Goal: Transaction & Acquisition: Purchase product/service

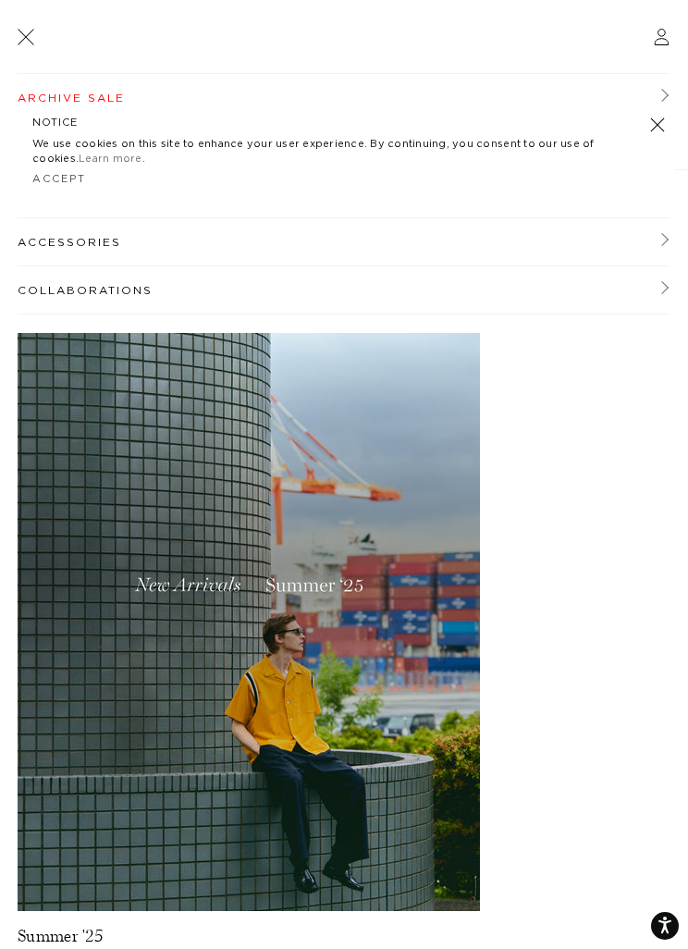
click at [654, 129] on link at bounding box center [657, 125] width 26 height 26
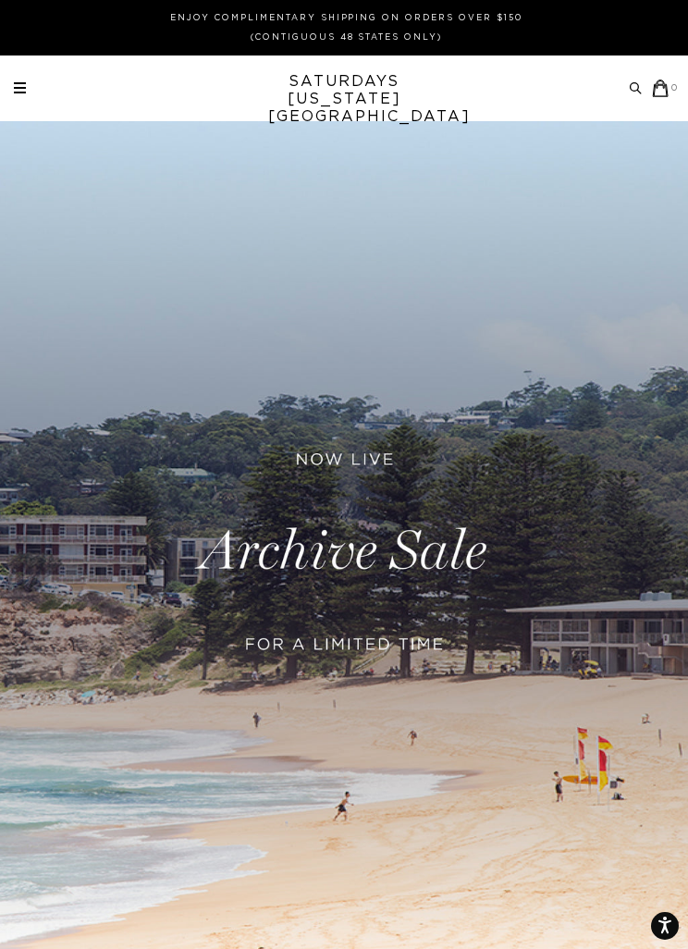
click at [17, 88] on span at bounding box center [20, 88] width 12 height 2
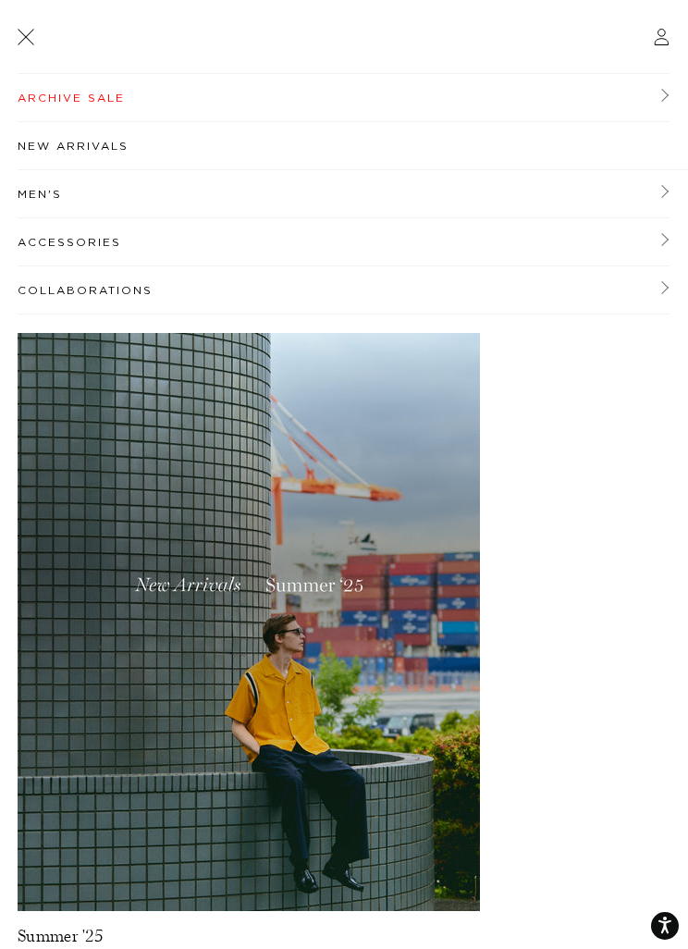
click at [140, 95] on link "Archive Sale" at bounding box center [344, 98] width 652 height 48
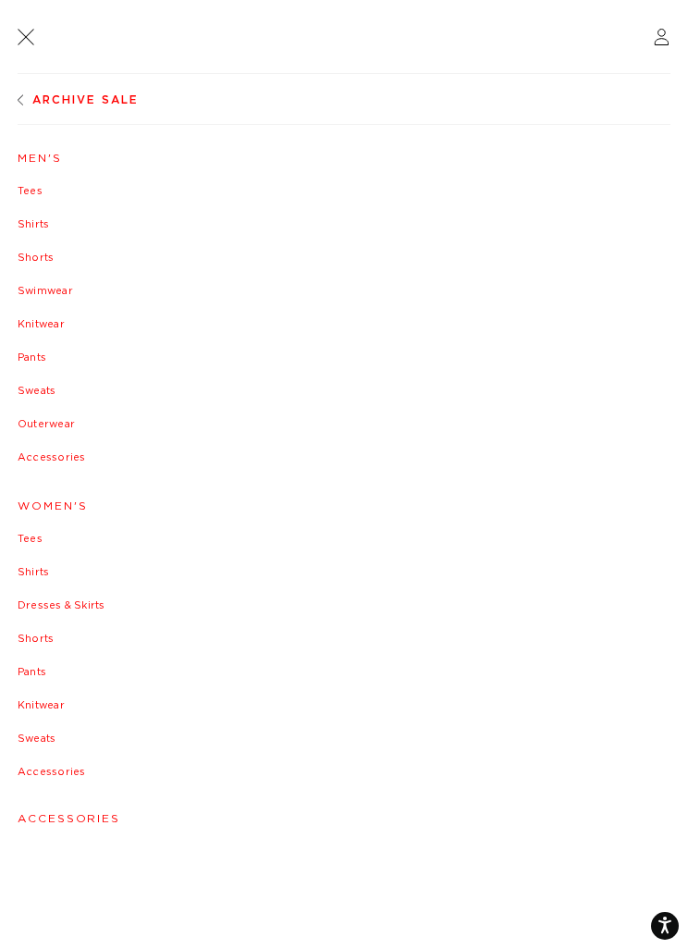
click at [45, 362] on link "Pants" at bounding box center [344, 357] width 653 height 11
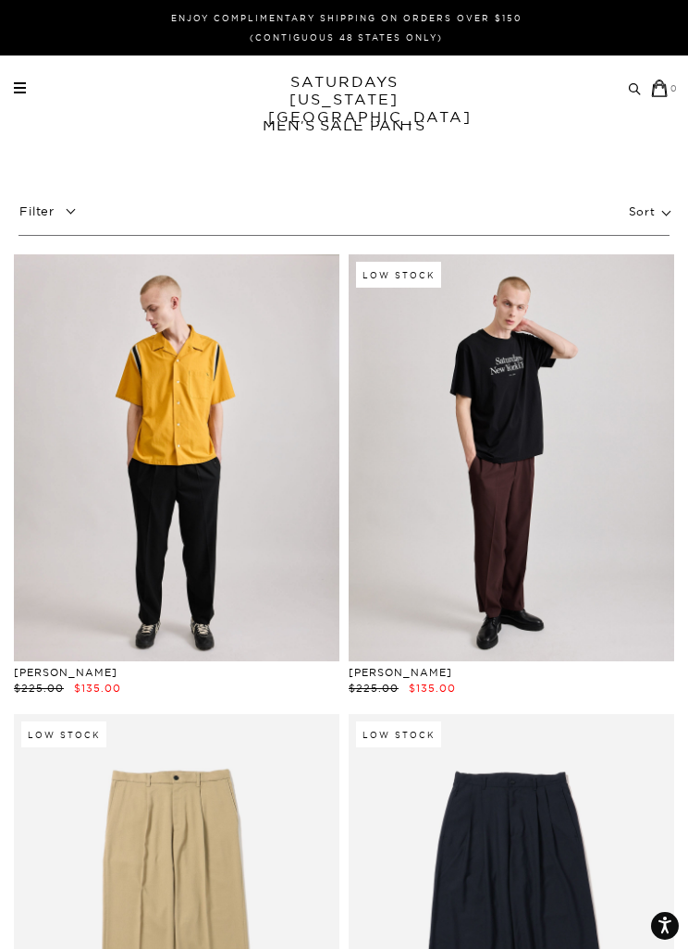
click at [139, 631] on link at bounding box center [176, 457] width 325 height 407
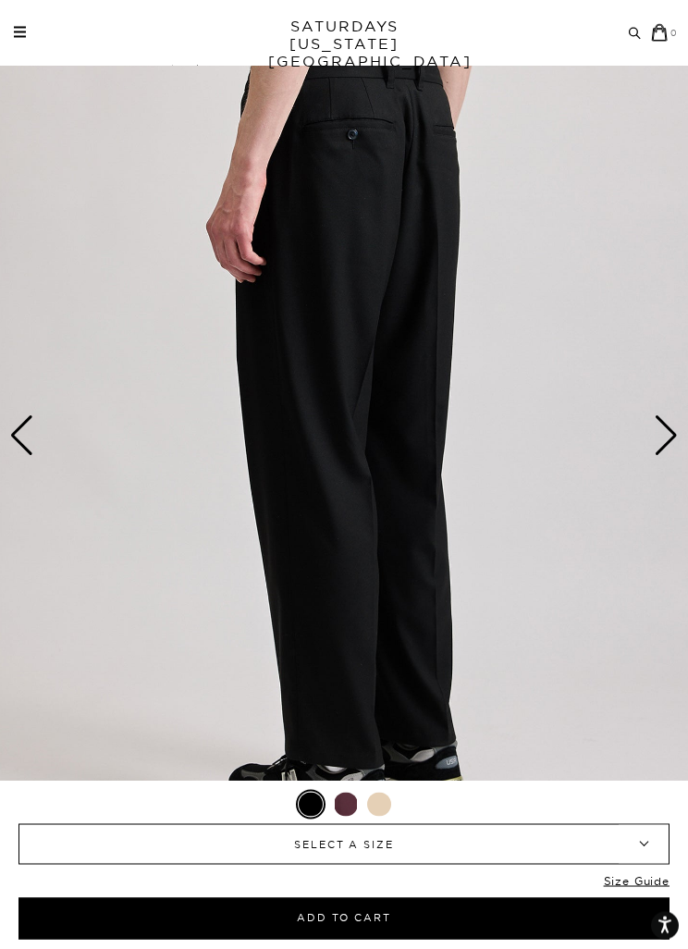
scroll to position [98, 0]
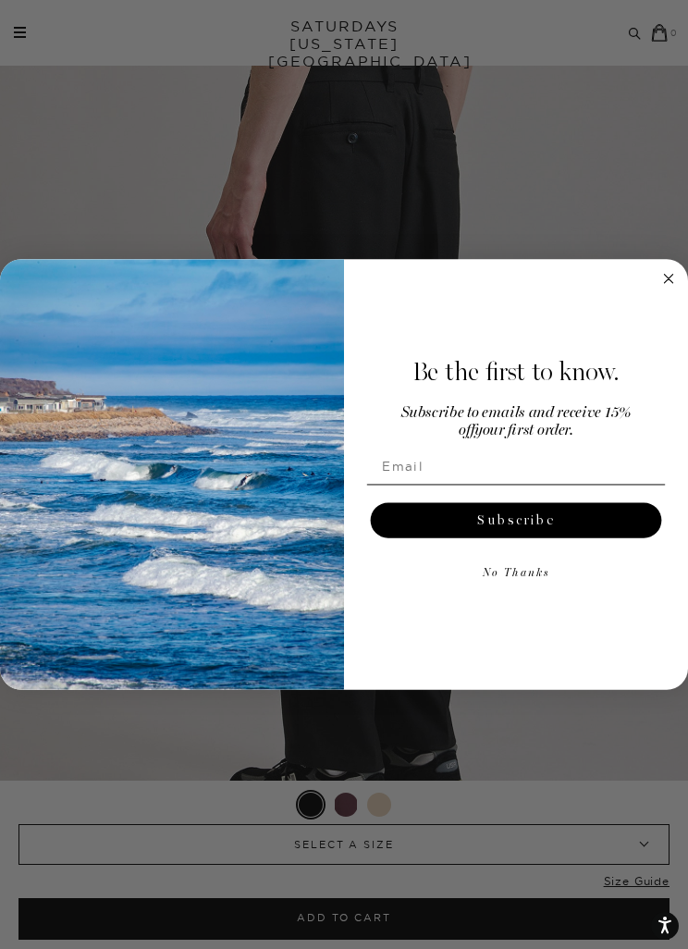
click at [665, 283] on icon "Close dialog" at bounding box center [668, 279] width 8 height 8
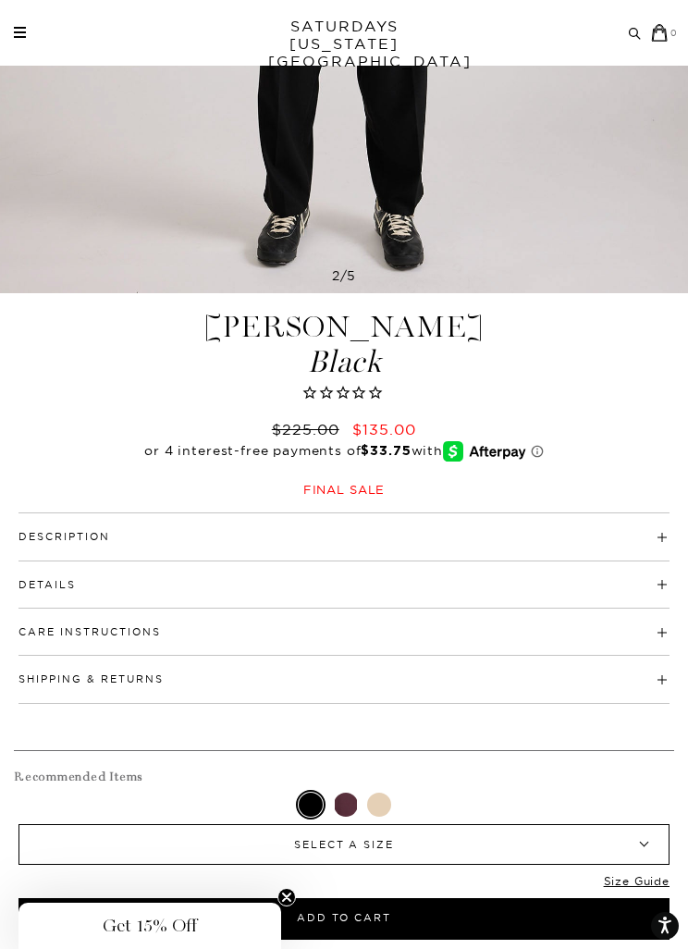
scroll to position [723, 0]
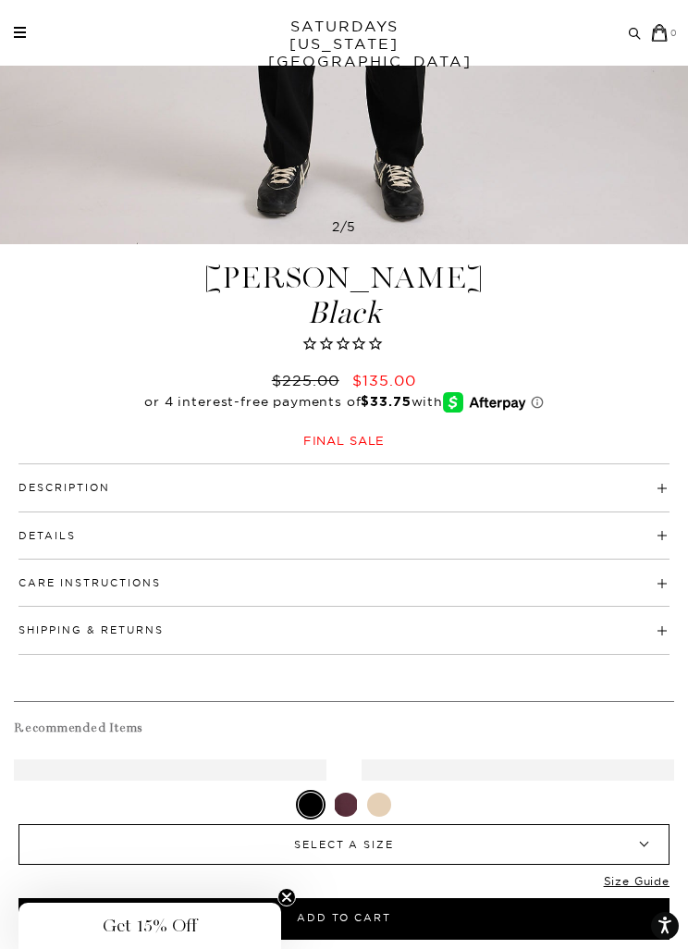
click at [575, 530] on h4 "Details" at bounding box center [343, 527] width 651 height 31
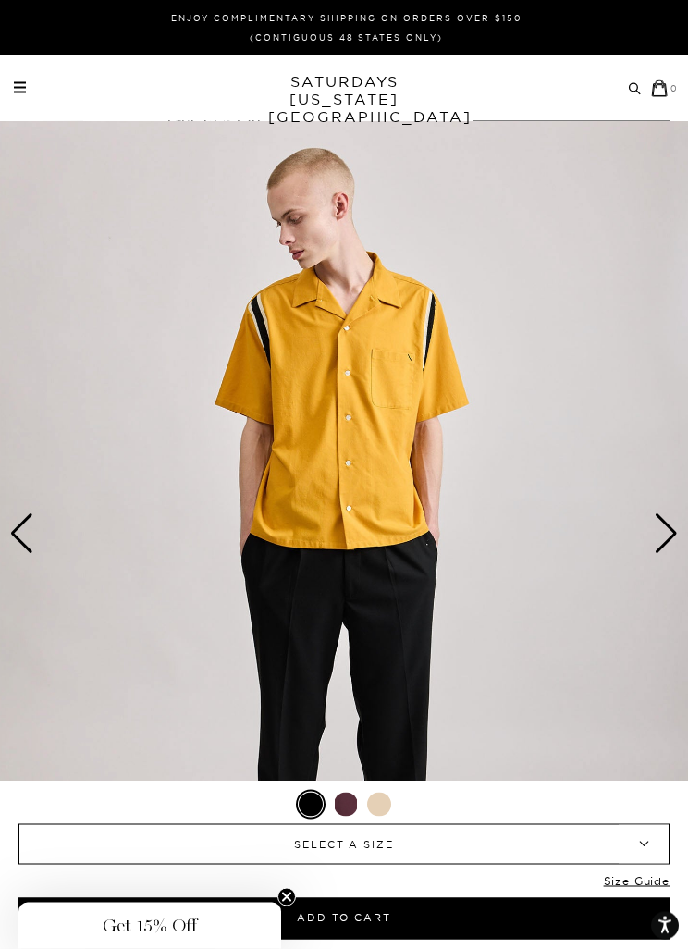
scroll to position [0, 0]
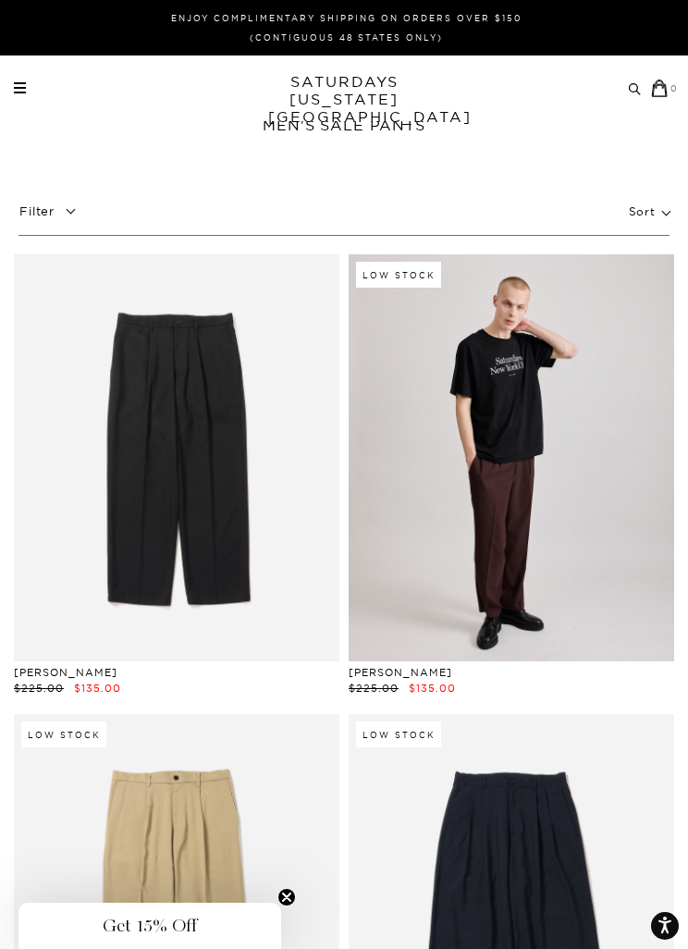
click at [49, 211] on p "Filter" at bounding box center [50, 211] width 65 height 32
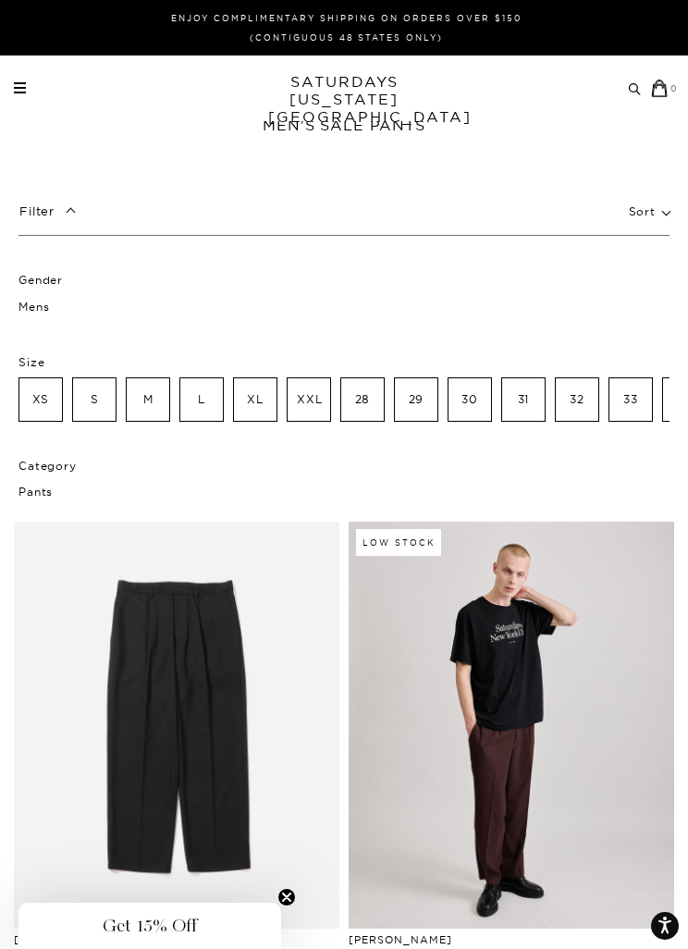
click at [652, 210] on p "Sort" at bounding box center [649, 211] width 41 height 43
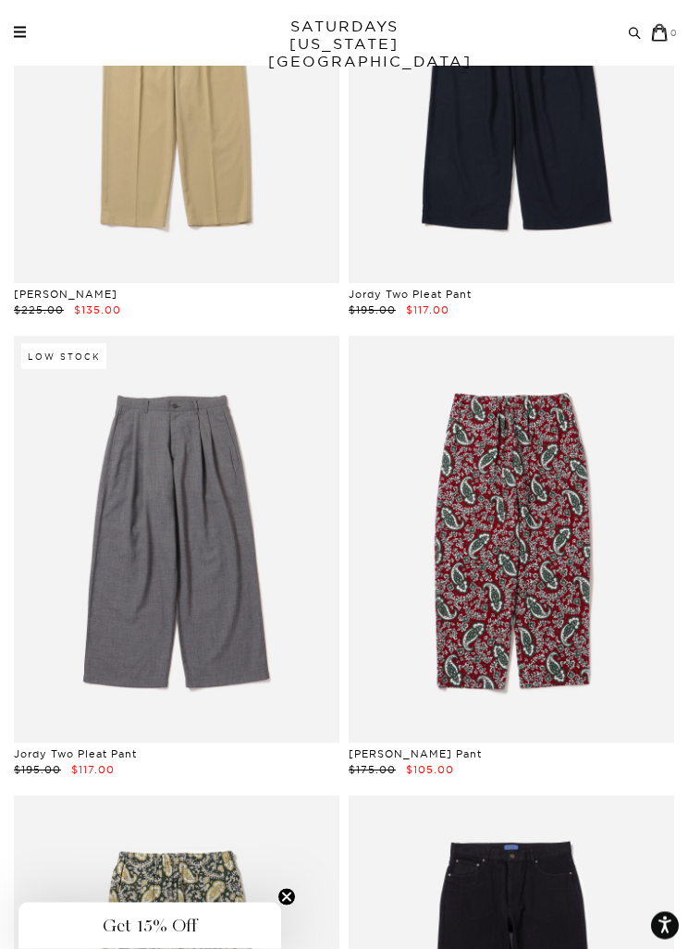
scroll to position [1165, 0]
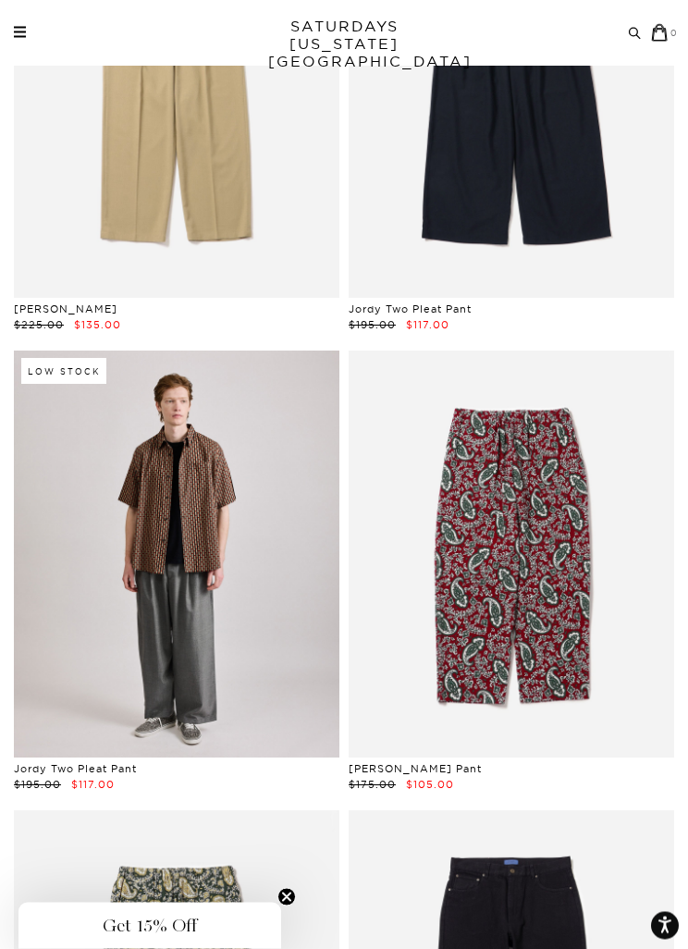
click at [132, 653] on link at bounding box center [176, 554] width 325 height 407
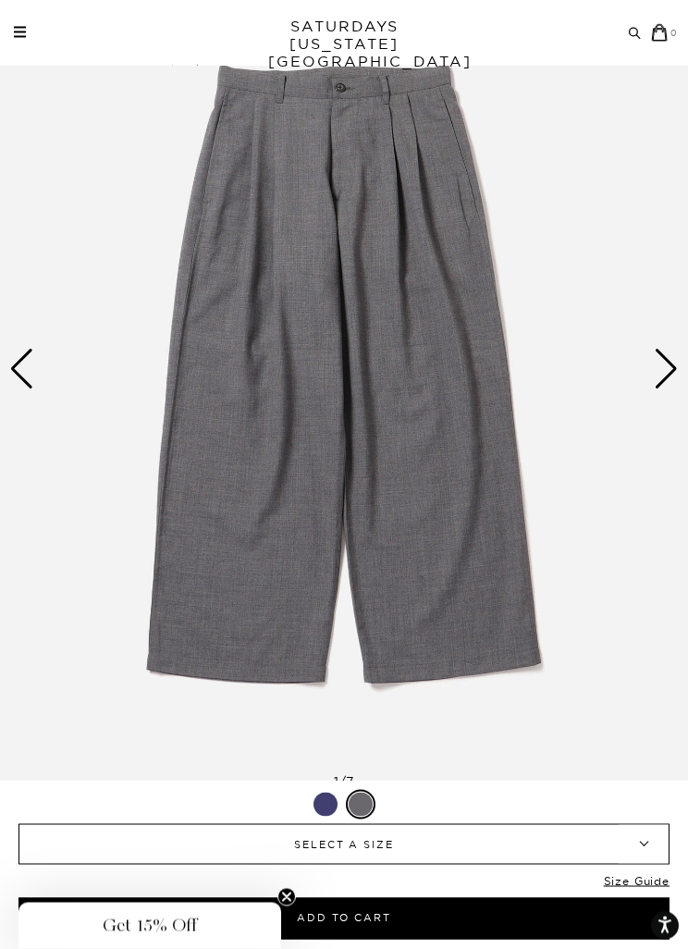
click at [674, 365] on div "Next slide" at bounding box center [666, 369] width 25 height 41
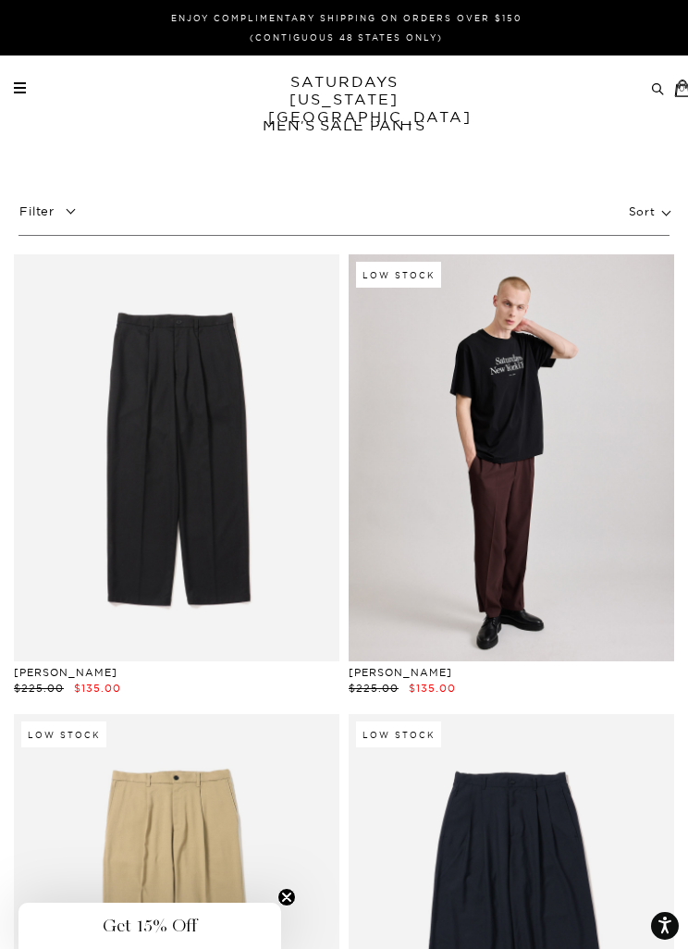
click at [36, 90] on div "Archive Sale Men's Tees Shirts Shorts Swim Knitwear Pants Sweats" at bounding box center [346, 89] width 665 height 18
click at [19, 86] on link at bounding box center [20, 87] width 12 height 11
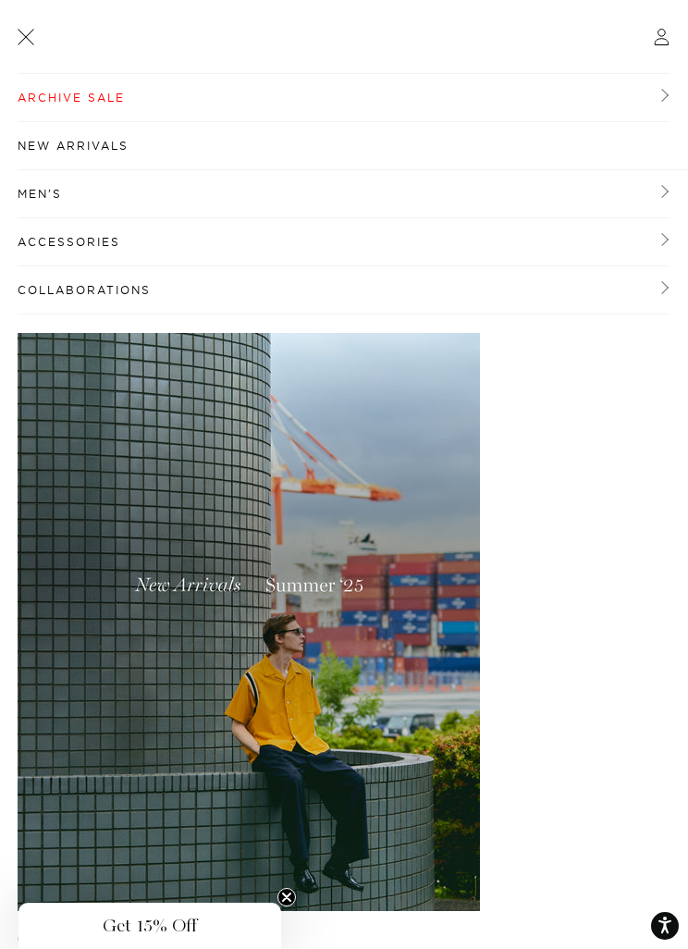
click at [215, 104] on link "Archive Sale" at bounding box center [344, 98] width 652 height 48
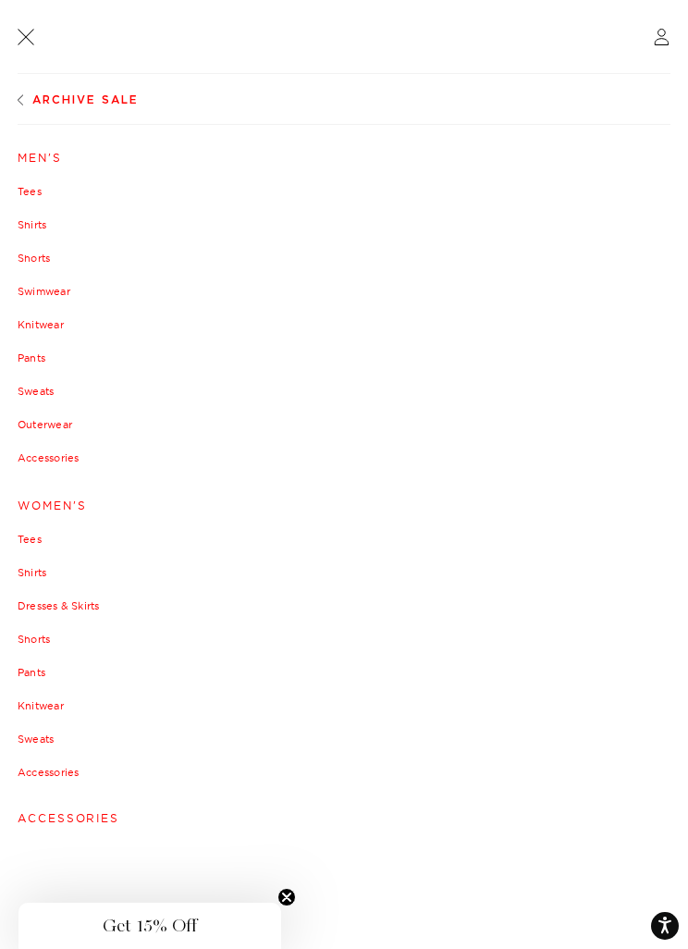
click at [51, 423] on link "Outerwear" at bounding box center [344, 424] width 653 height 11
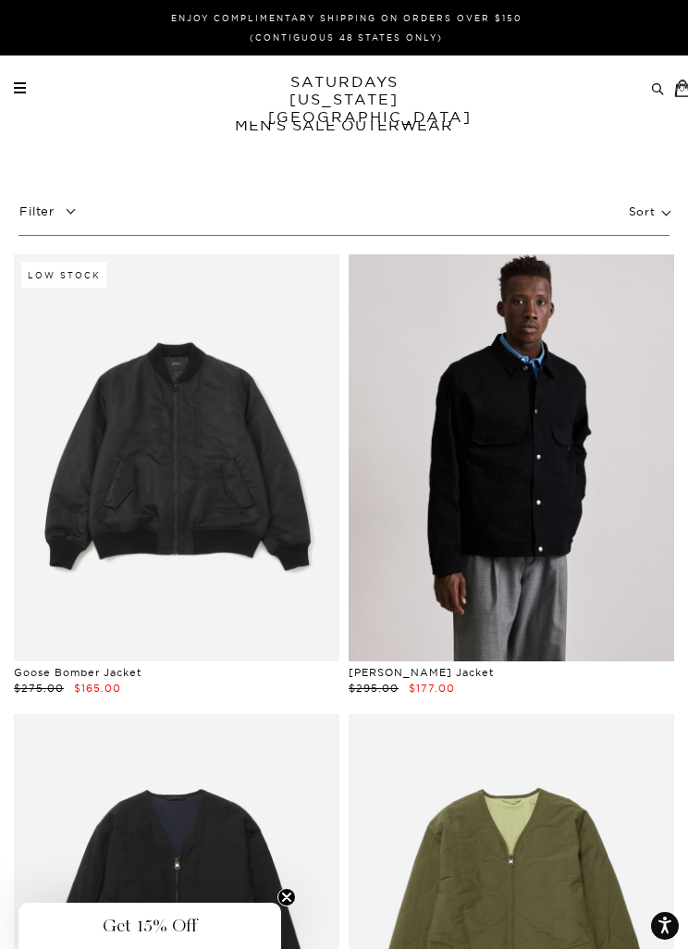
click at [594, 610] on link at bounding box center [511, 457] width 325 height 407
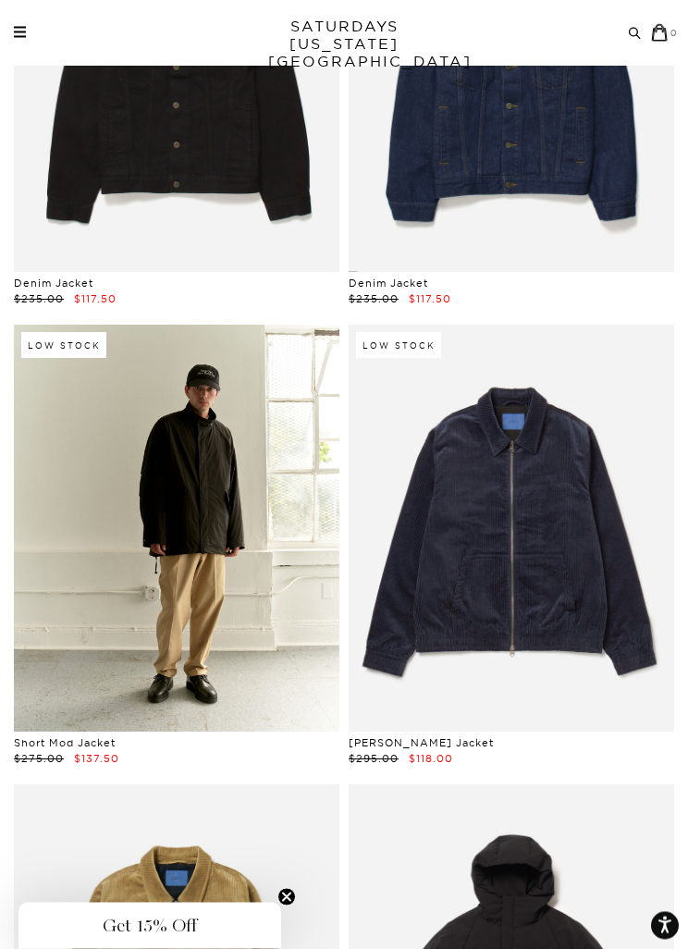
scroll to position [1308, 0]
click at [132, 701] on link at bounding box center [176, 528] width 325 height 407
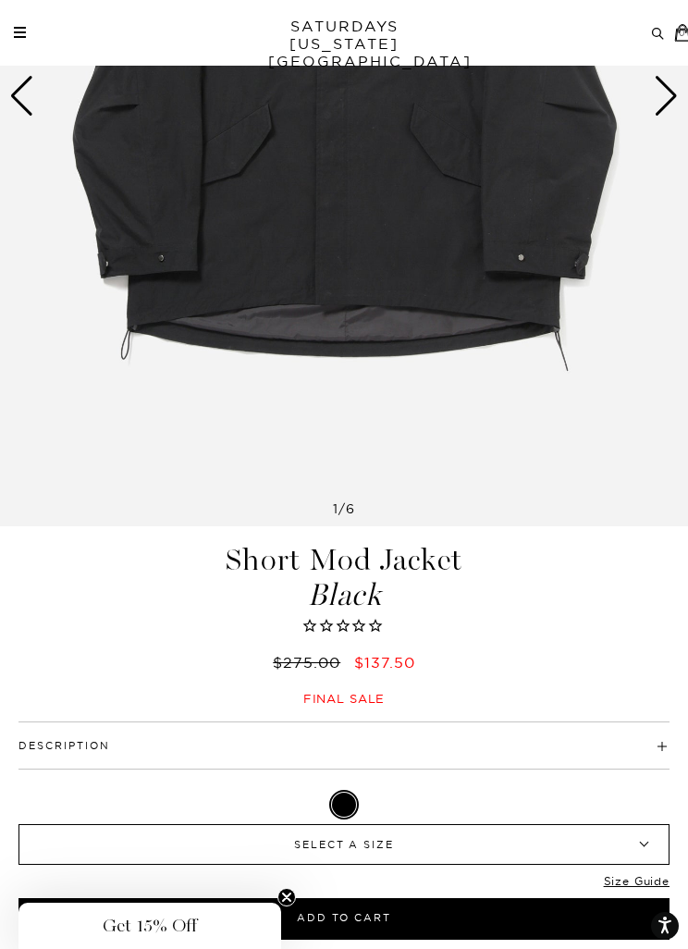
scroll to position [448, 0]
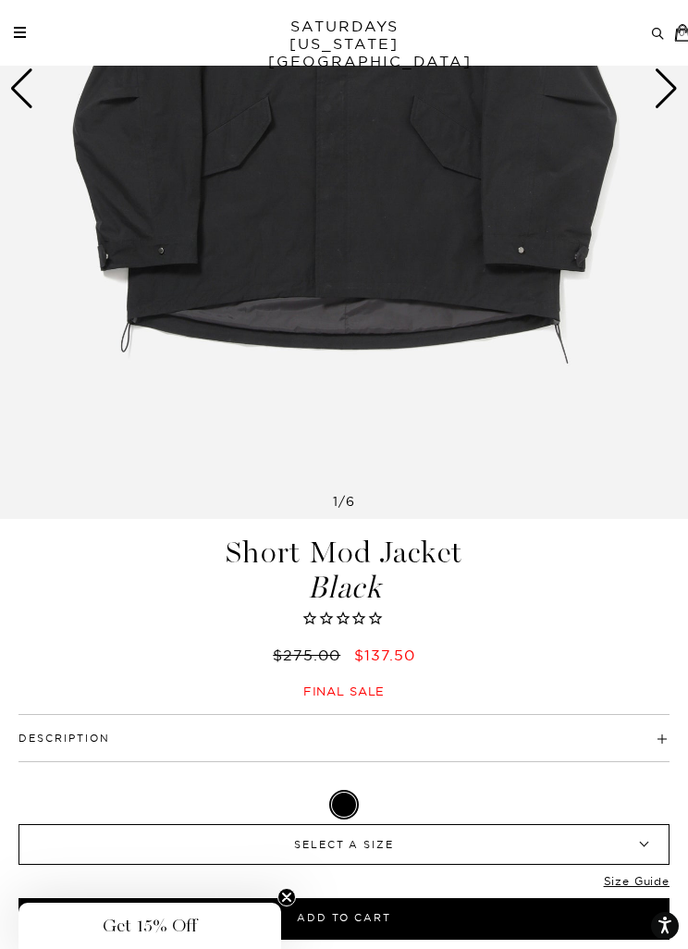
click at [501, 864] on span "SELECT A SIZE" at bounding box center [344, 844] width 566 height 39
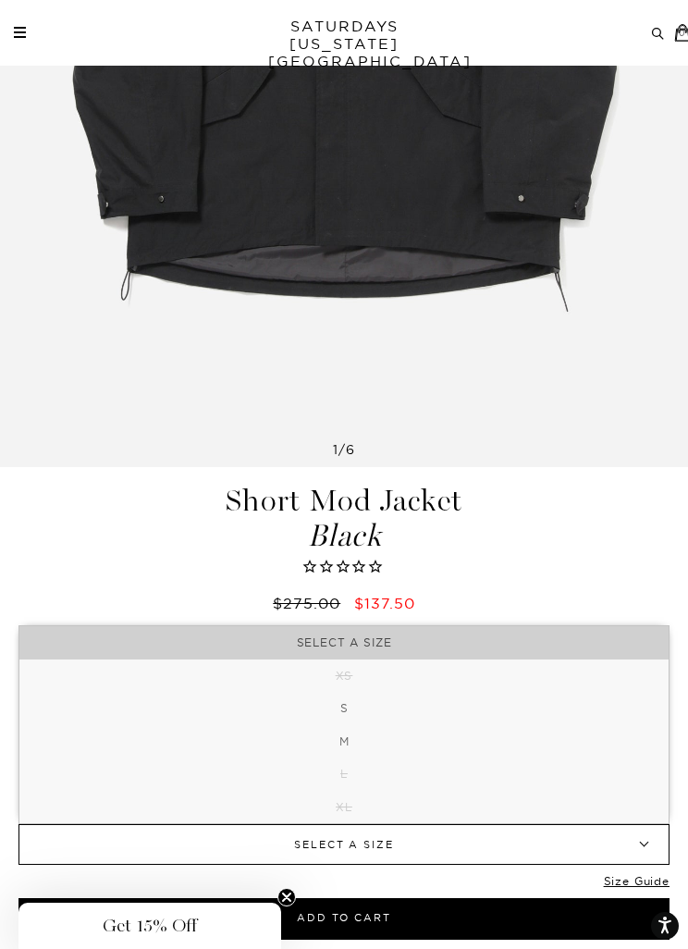
scroll to position [502, 0]
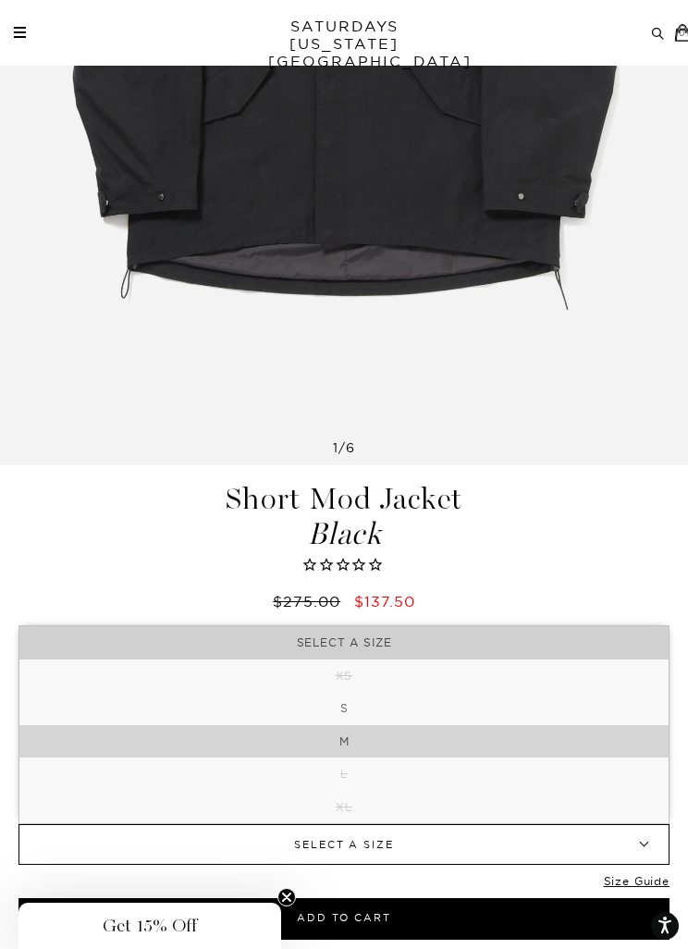
click at [527, 758] on li "M" at bounding box center [343, 741] width 649 height 33
select select "m"
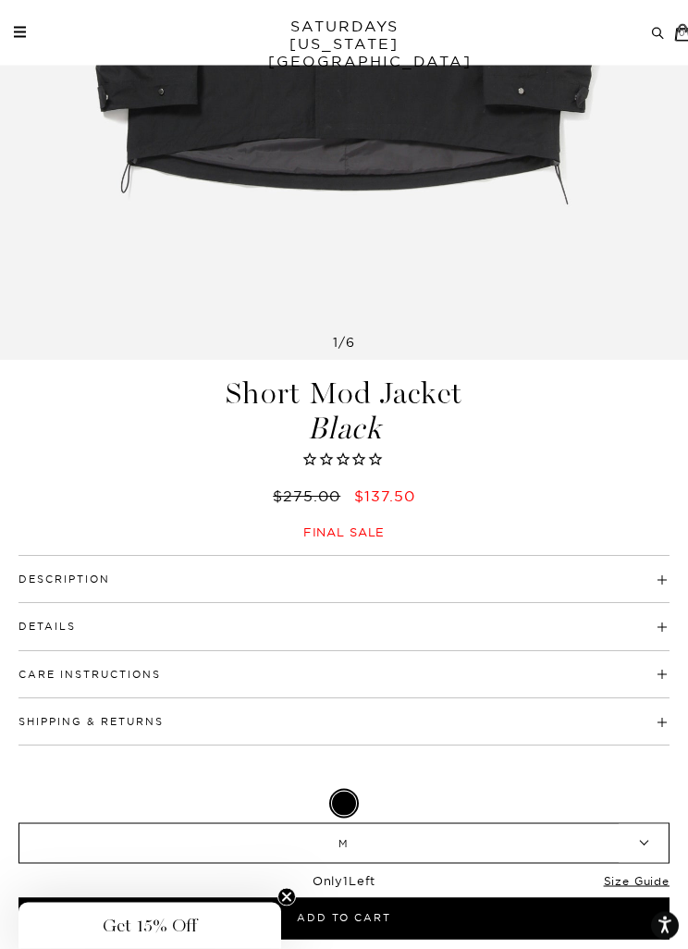
scroll to position [597, 0]
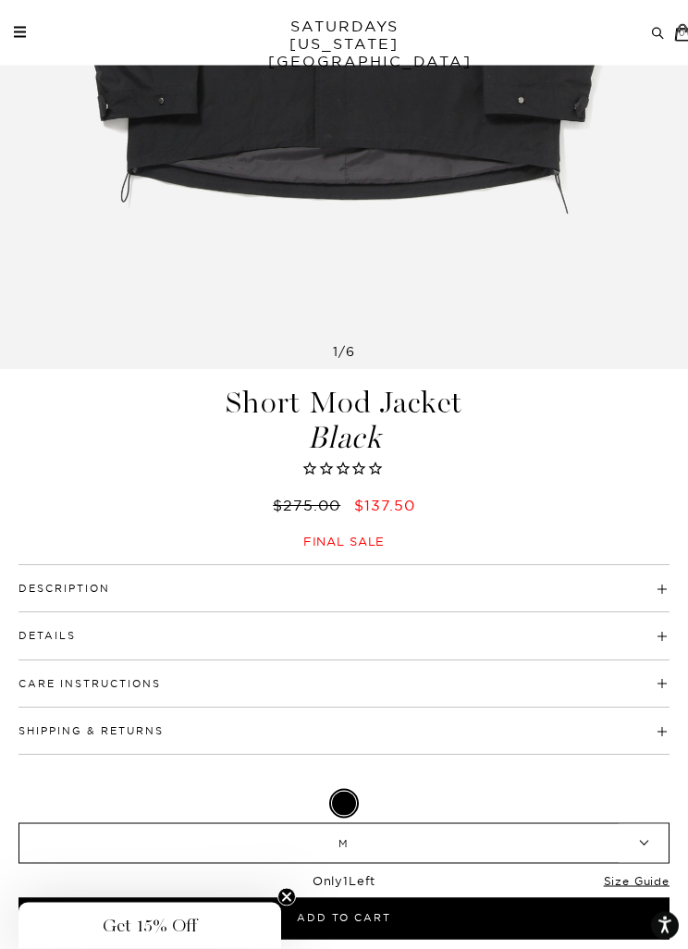
click at [546, 584] on h4 "Description" at bounding box center [343, 581] width 651 height 31
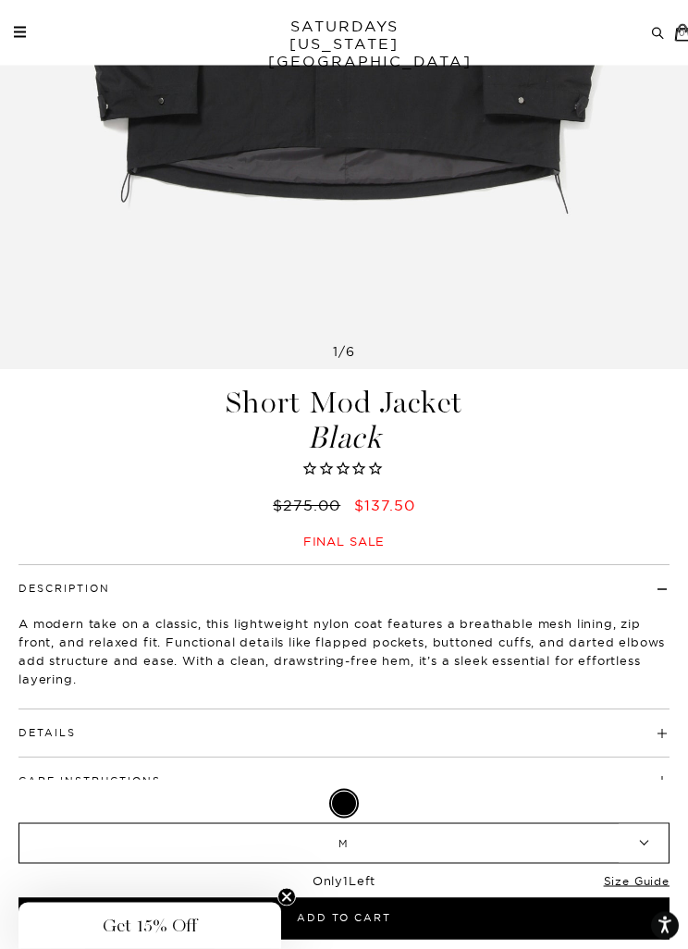
scroll to position [598, 0]
click at [517, 726] on h4 "Details" at bounding box center [343, 724] width 651 height 31
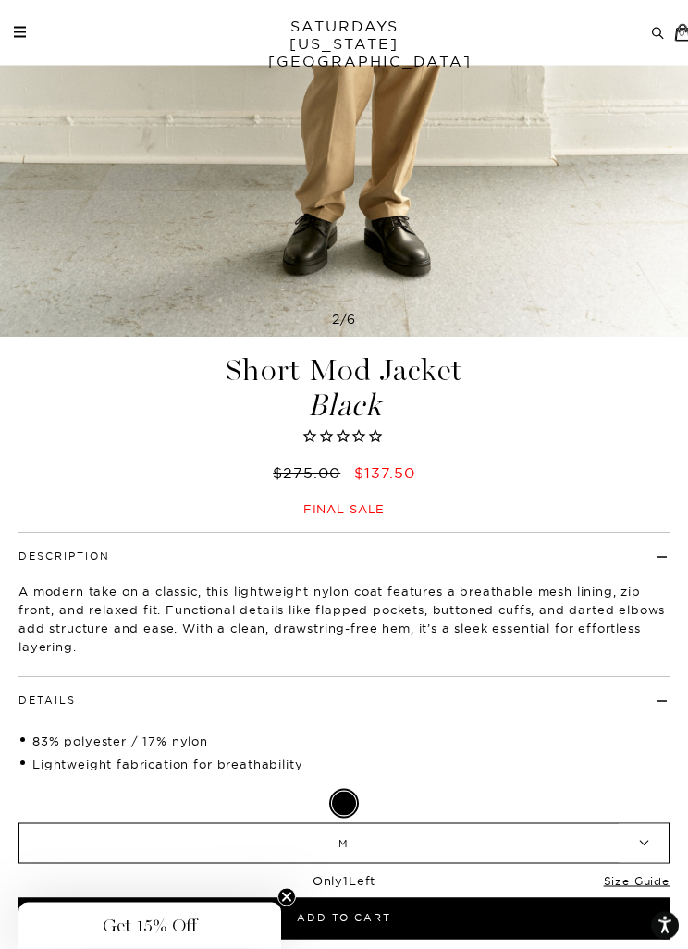
scroll to position [643, 0]
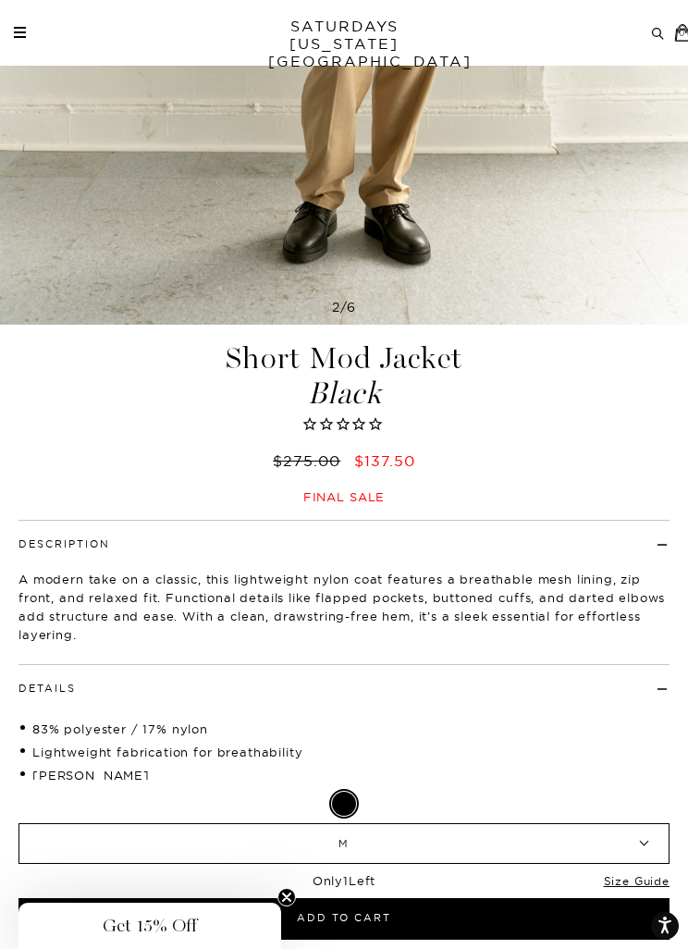
click at [484, 863] on span "M" at bounding box center [344, 843] width 566 height 39
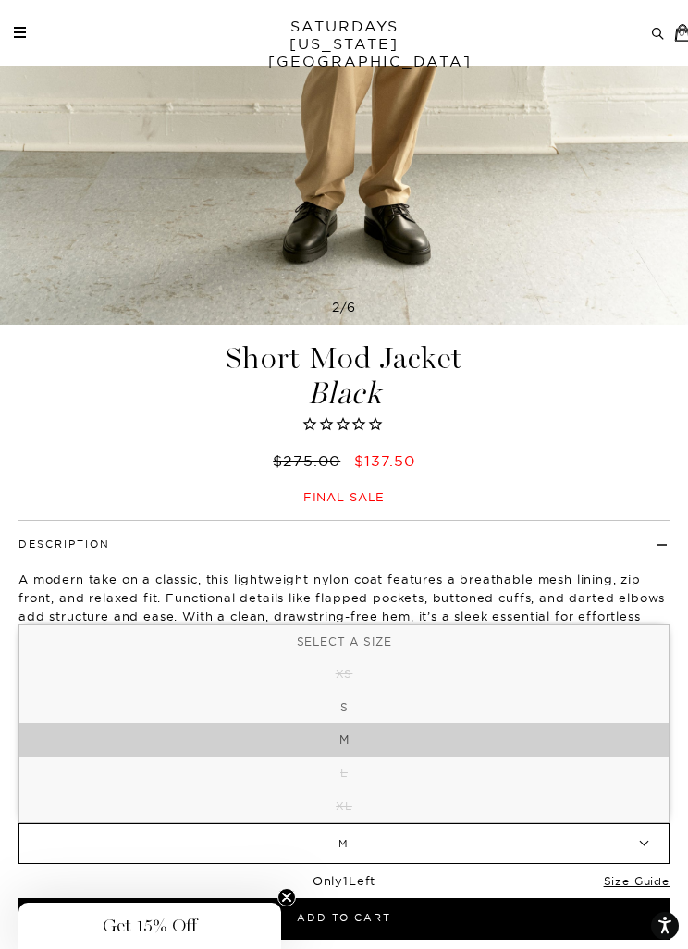
click at [522, 790] on li "L" at bounding box center [343, 772] width 649 height 33
click at [529, 756] on li "M" at bounding box center [343, 739] width 649 height 33
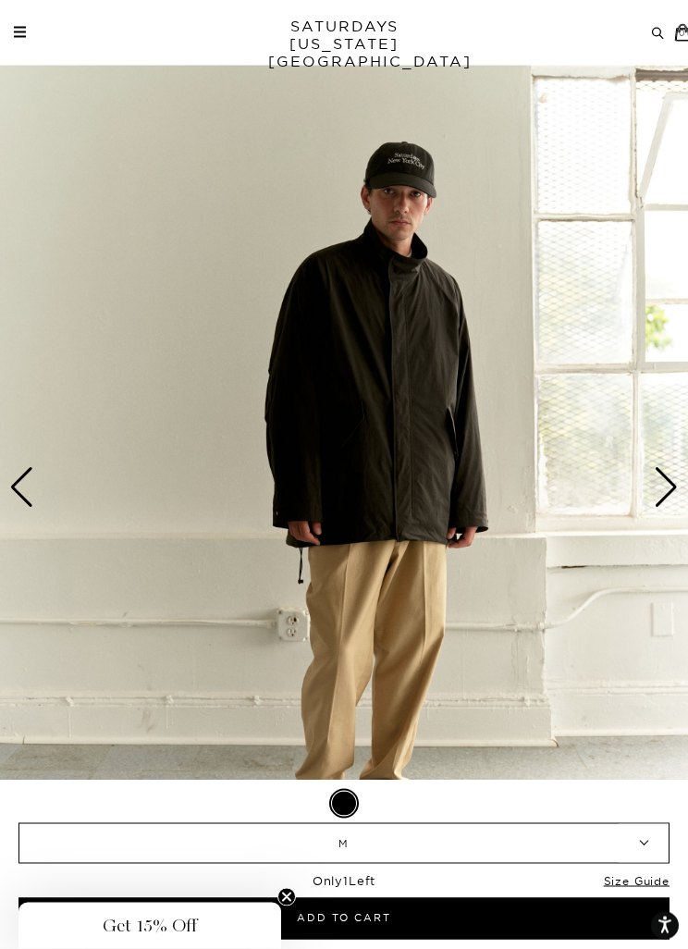
scroll to position [0, 0]
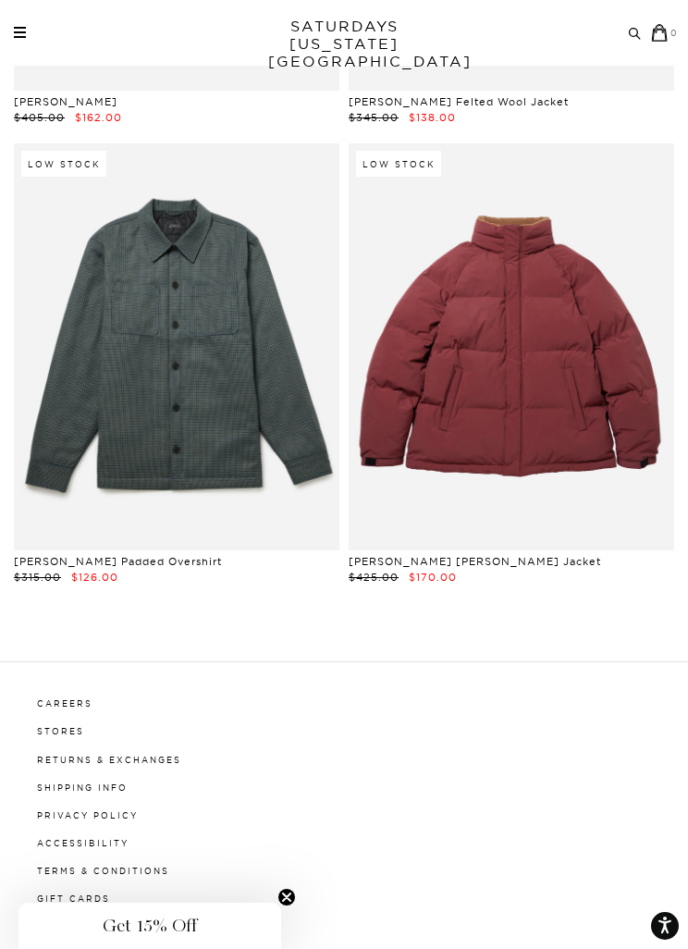
scroll to position [8833, 0]
